Goal: Information Seeking & Learning: Learn about a topic

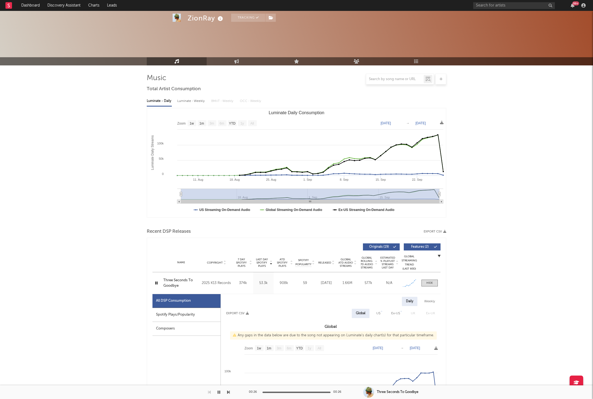
select select "1w"
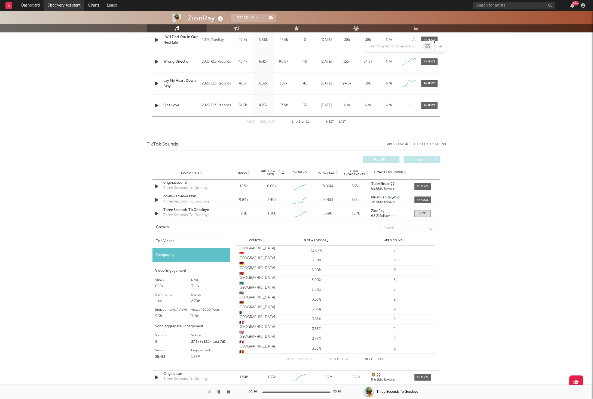
click at [68, 5] on link "Discovery Assistant" at bounding box center [64, 5] width 41 height 11
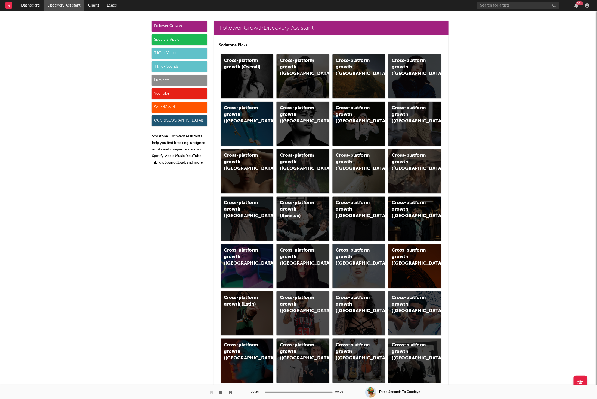
click at [172, 65] on div "TikTok Sounds" at bounding box center [180, 66] width 56 height 11
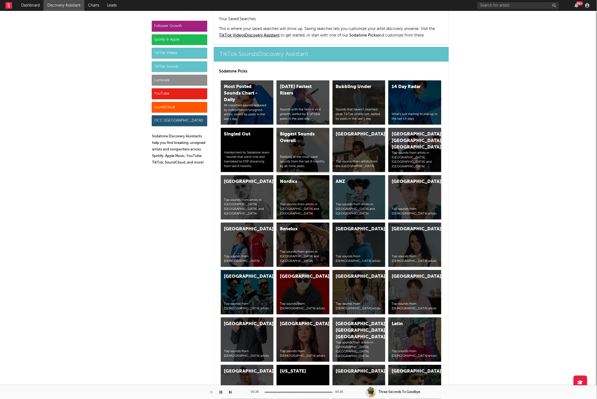
scroll to position [1873, 0]
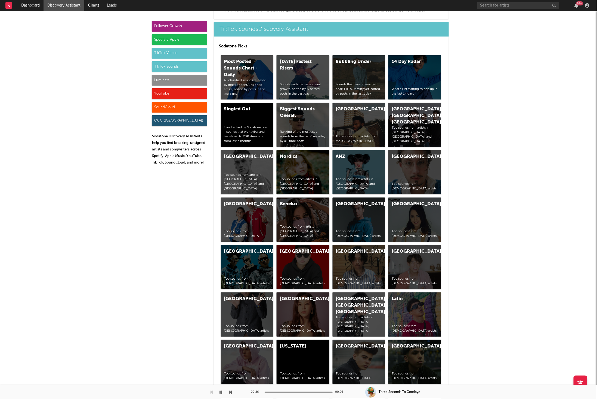
drag, startPoint x: 166, startPoint y: 65, endPoint x: 171, endPoint y: 64, distance: 5.7
click at [166, 65] on div "TikTok Sounds" at bounding box center [180, 66] width 56 height 11
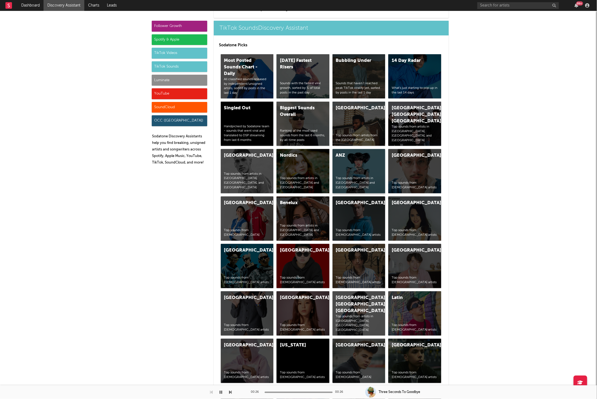
click at [344, 167] on div "ANZ Top sounds from artists in [GEOGRAPHIC_DATA] and [GEOGRAPHIC_DATA]" at bounding box center [359, 171] width 53 height 44
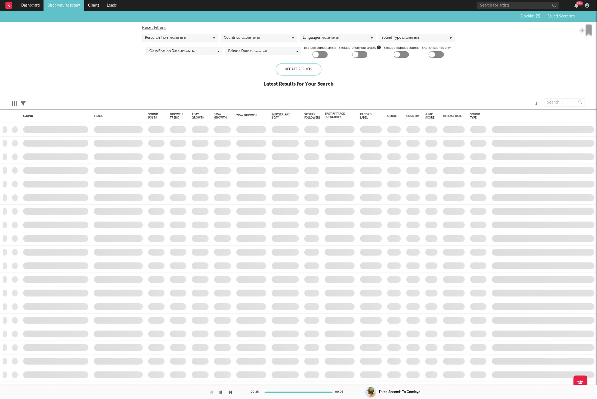
checkbox input "true"
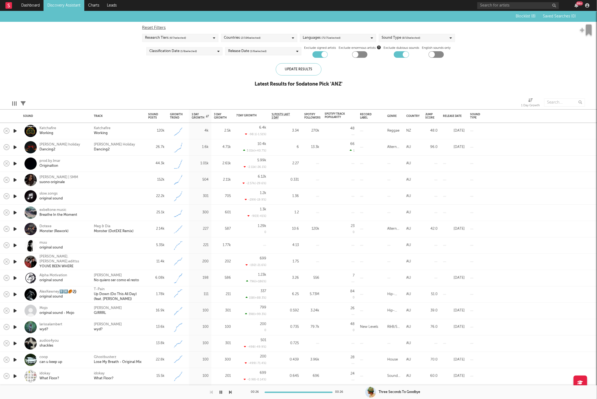
click at [16, 131] on icon "button" at bounding box center [15, 130] width 6 height 7
click at [132, 130] on div "Katchafire Working" at bounding box center [118, 131] width 49 height 10
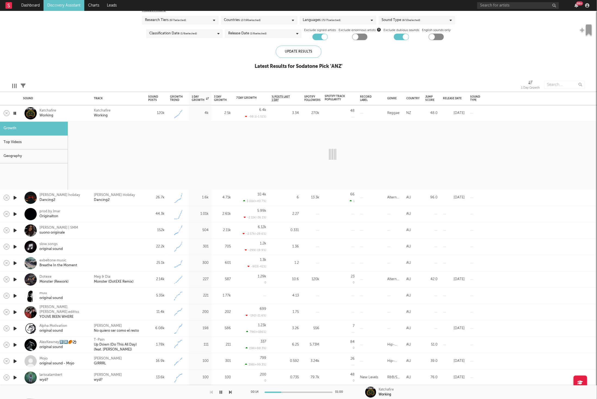
select select "1w"
select select "6m"
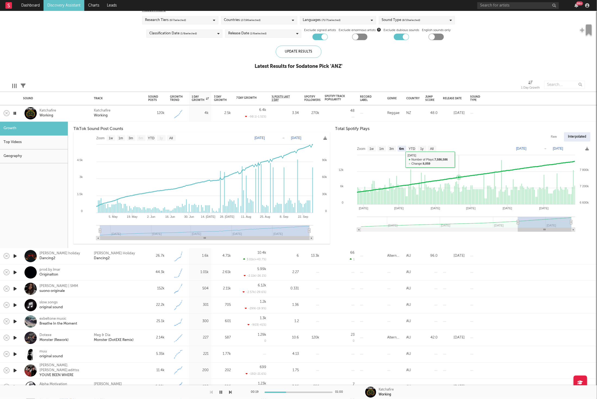
drag, startPoint x: 460, startPoint y: 161, endPoint x: 469, endPoint y: 176, distance: 18.0
click at [460, 161] on rect at bounding box center [464, 189] width 256 height 93
click at [128, 113] on div "Katchafire Working" at bounding box center [118, 113] width 49 height 10
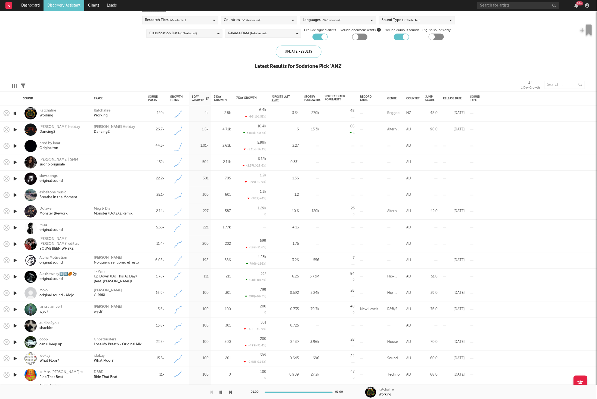
click at [229, 390] on icon "button" at bounding box center [230, 392] width 3 height 4
click at [131, 131] on div "[PERSON_NAME] Holiday Dancing2" at bounding box center [118, 130] width 49 height 10
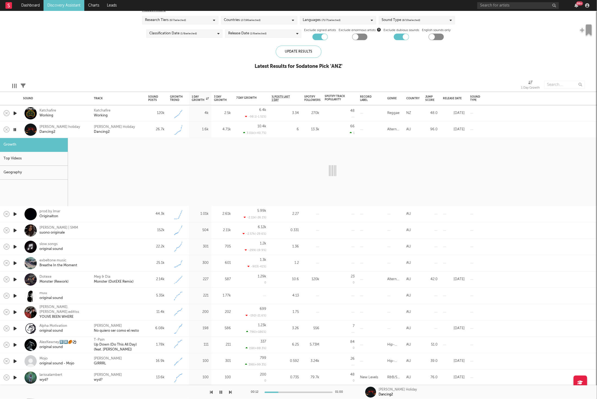
select select "1w"
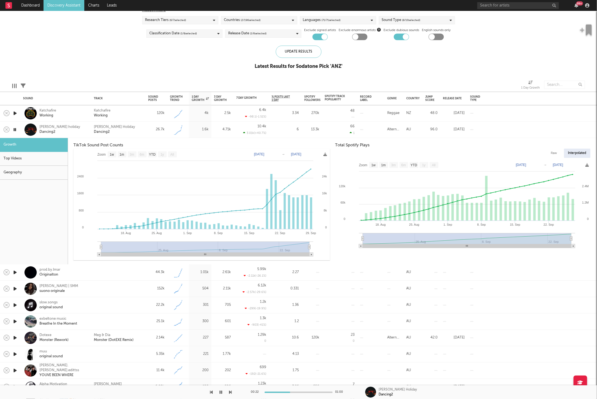
drag, startPoint x: 16, startPoint y: 129, endPoint x: 259, endPoint y: 167, distance: 245.8
click at [16, 129] on icon "button" at bounding box center [14, 129] width 5 height 7
click at [424, 215] on rect at bounding box center [424, 209] width 2 height 24
